Goal: Task Accomplishment & Management: Complete application form

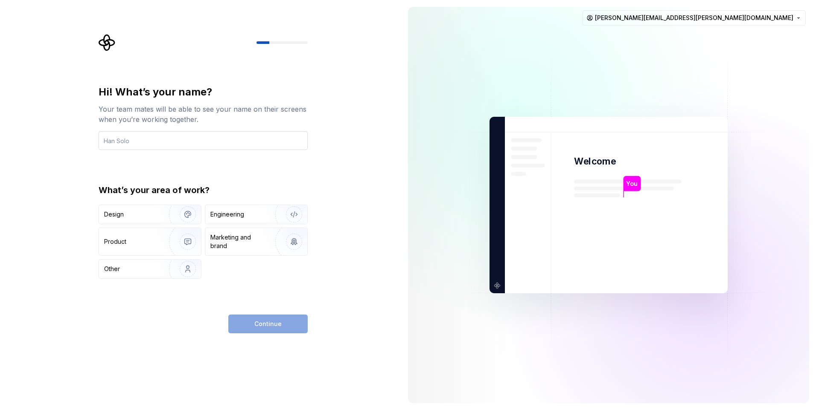
click at [196, 141] on input "text" at bounding box center [203, 140] width 209 height 19
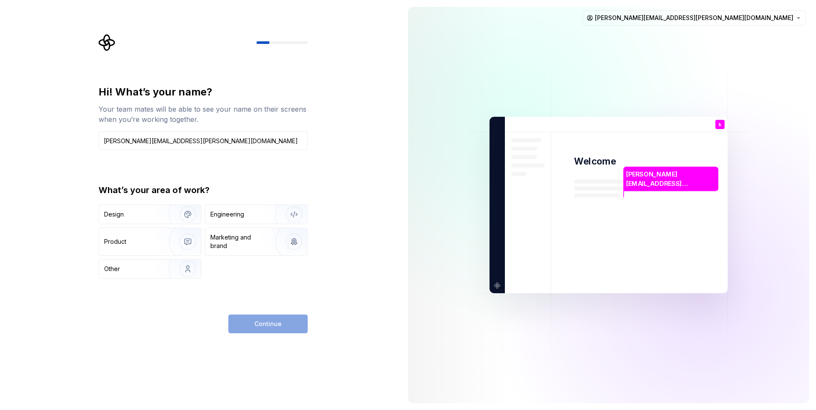
drag, startPoint x: 205, startPoint y: 145, endPoint x: -108, endPoint y: 141, distance: 312.4
click at [0, 141] on html "Hi! What’s your name? Your team mates will be able to see your name on their sc…" at bounding box center [408, 205] width 816 height 410
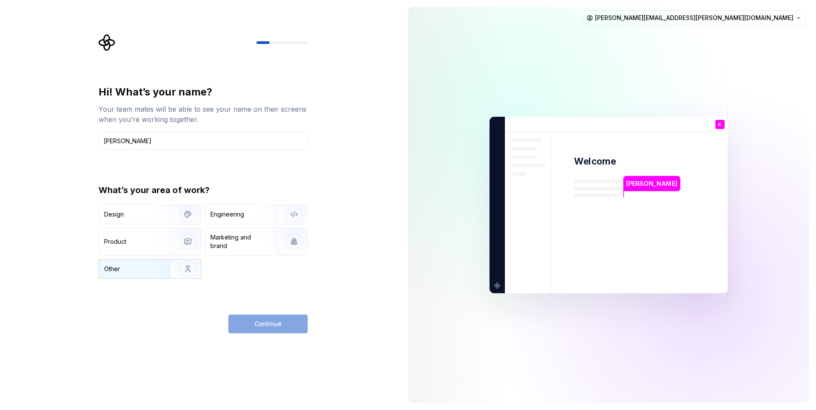
type input "[PERSON_NAME]"
click at [181, 267] on img "button" at bounding box center [182, 269] width 55 height 57
click at [258, 321] on span "Continue" at bounding box center [267, 324] width 27 height 9
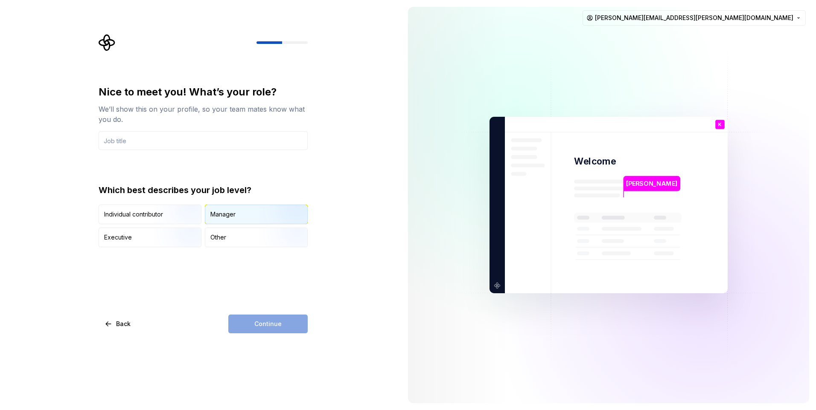
click at [233, 218] on div "Manager" at bounding box center [222, 214] width 25 height 9
click at [164, 143] on input "text" at bounding box center [203, 140] width 209 height 19
type input "Purchase department"
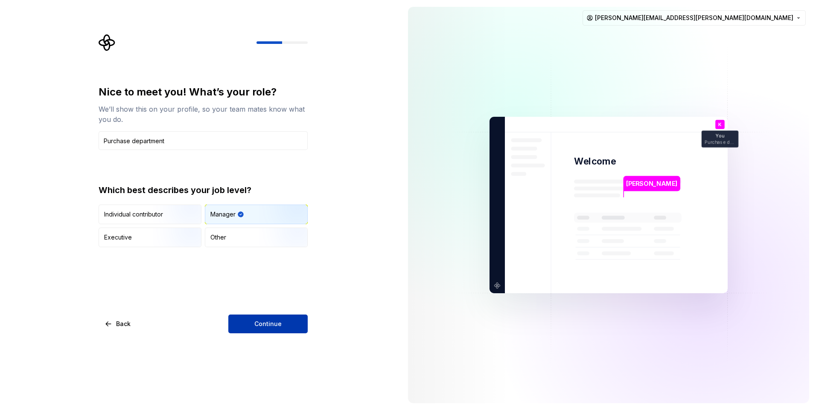
click at [279, 324] on span "Continue" at bounding box center [267, 324] width 27 height 9
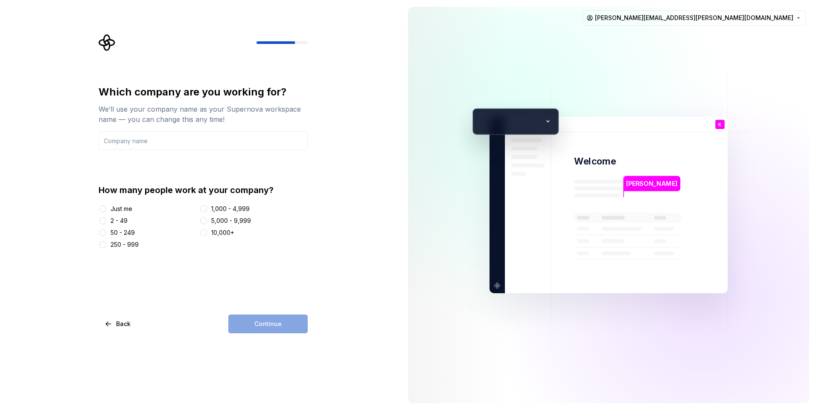
click at [127, 209] on div "Just me" at bounding box center [122, 209] width 22 height 9
click at [106, 209] on button "Just me" at bounding box center [102, 209] width 7 height 7
click at [116, 221] on div "2 - 49" at bounding box center [119, 221] width 17 height 9
click at [106, 221] on button "2 - 49" at bounding box center [102, 221] width 7 height 7
click at [252, 318] on div "Continue" at bounding box center [267, 324] width 79 height 19
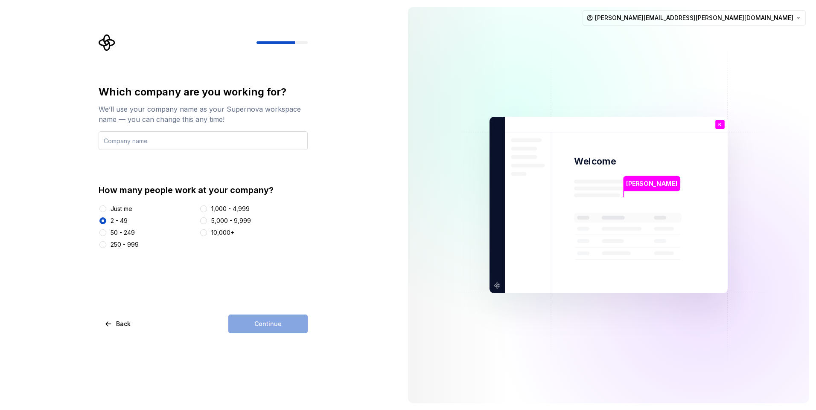
click at [170, 137] on input "text" at bounding box center [203, 140] width 209 height 19
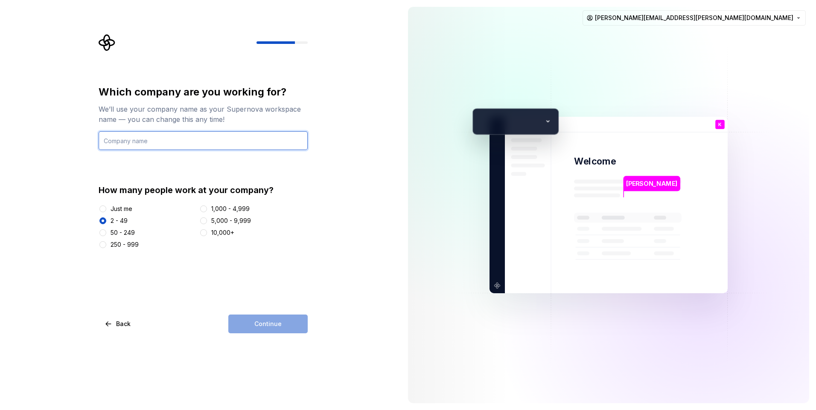
type input "[DOMAIN_NAME]"
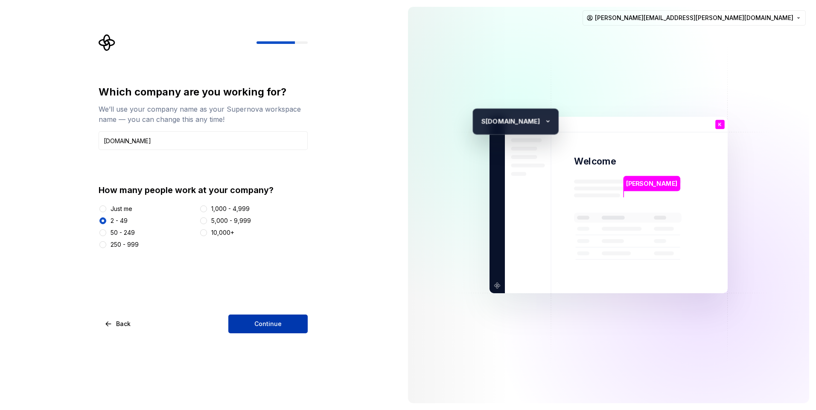
click at [285, 320] on button "Continue" at bounding box center [267, 324] width 79 height 19
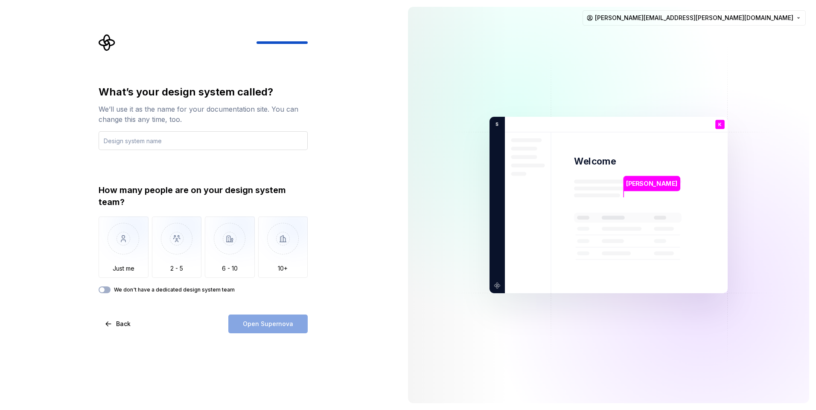
click at [171, 139] on input "text" at bounding box center [203, 140] width 209 height 19
type input "[PERSON_NAME]"
click at [179, 265] on img "button" at bounding box center [177, 245] width 50 height 57
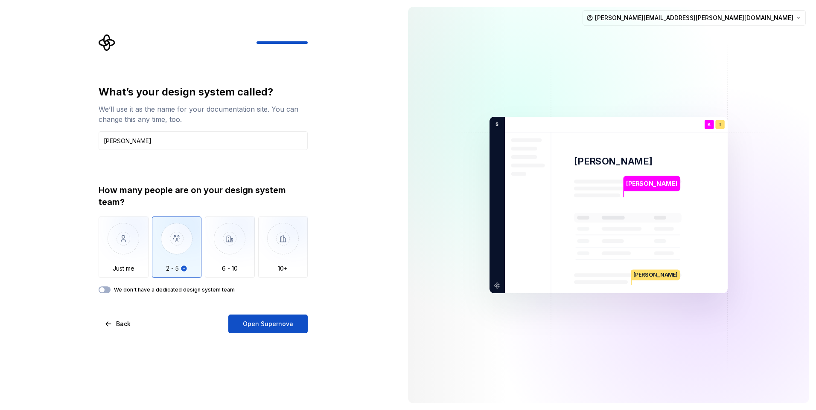
click at [246, 314] on div "What’s your design system called? We’ll use it as the name for your documentati…" at bounding box center [203, 209] width 209 height 248
click at [260, 327] on span "Open Supernova" at bounding box center [268, 324] width 50 height 9
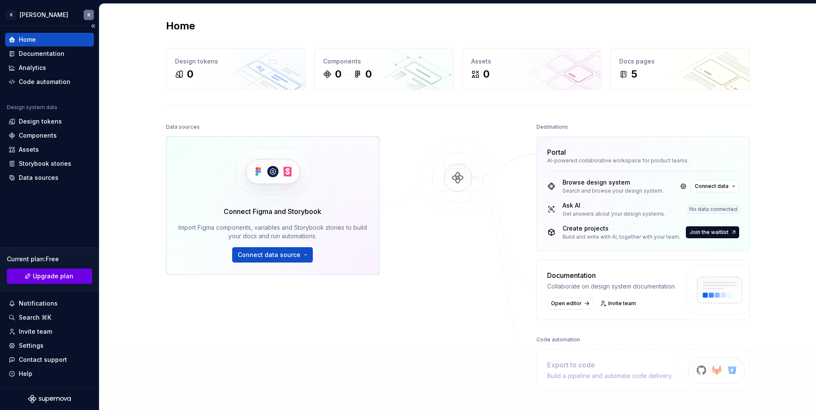
click at [64, 271] on button "Upgrade plan" at bounding box center [49, 276] width 85 height 15
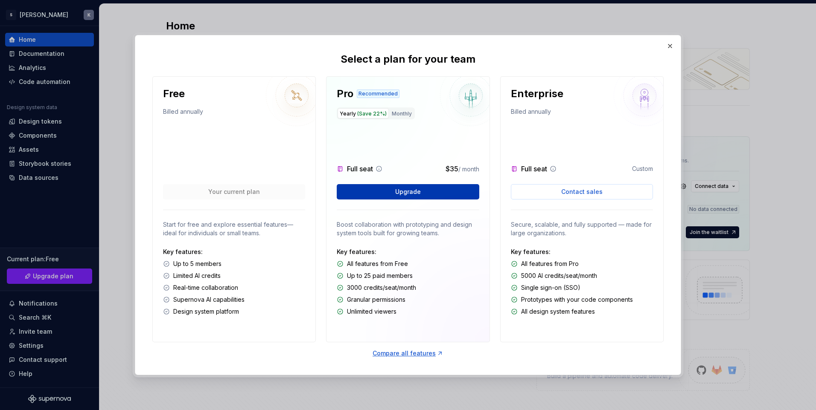
click at [413, 190] on span "Upgrade" at bounding box center [408, 192] width 26 height 9
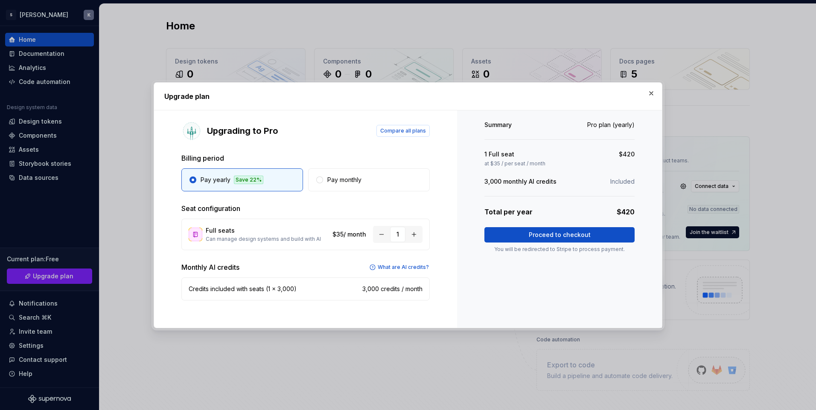
drag, startPoint x: 652, startPoint y: 93, endPoint x: 351, endPoint y: 102, distance: 301.8
click at [652, 94] on button "button" at bounding box center [651, 93] width 12 height 12
